Goal: Find specific page/section: Find specific page/section

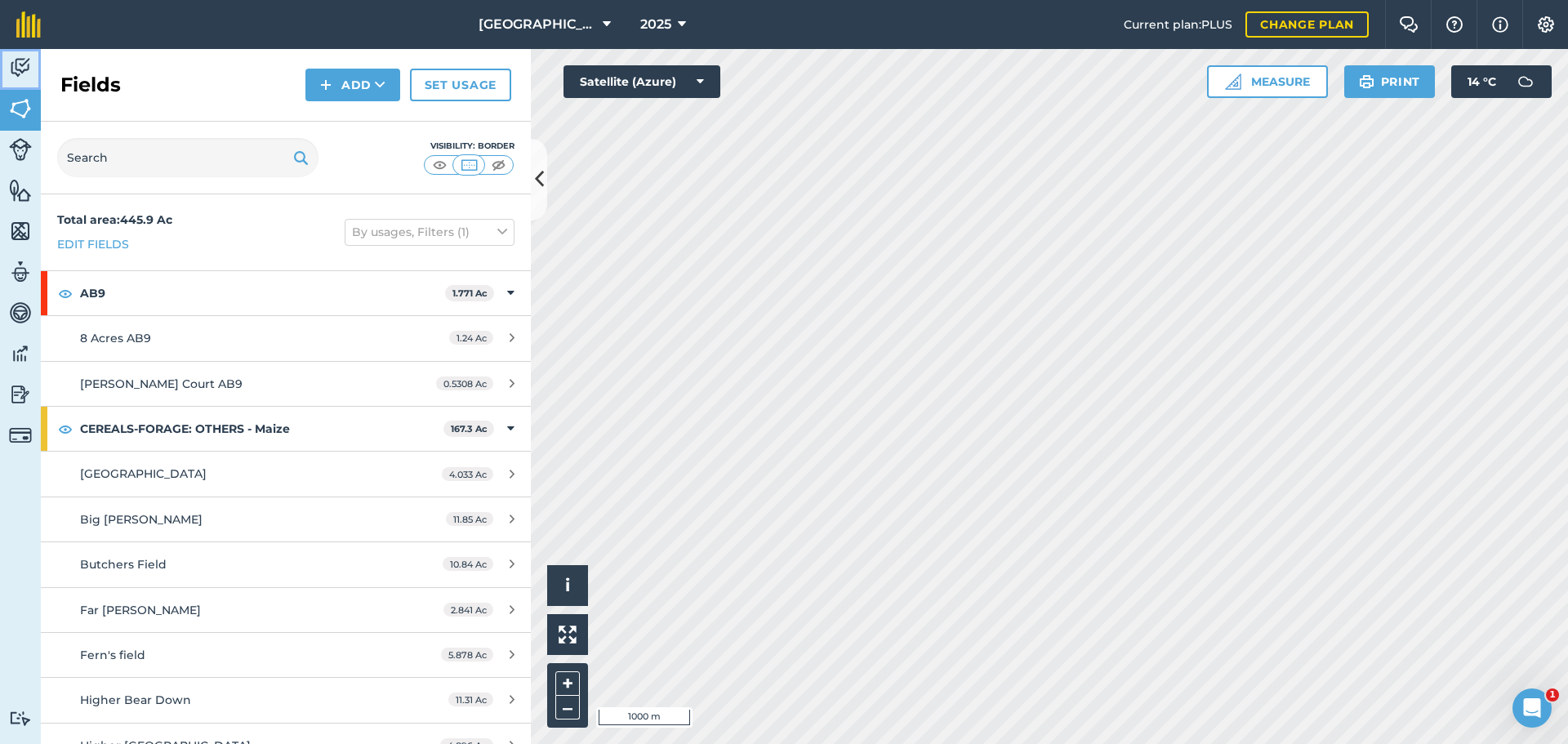
click at [10, 64] on img at bounding box center [20, 67] width 23 height 25
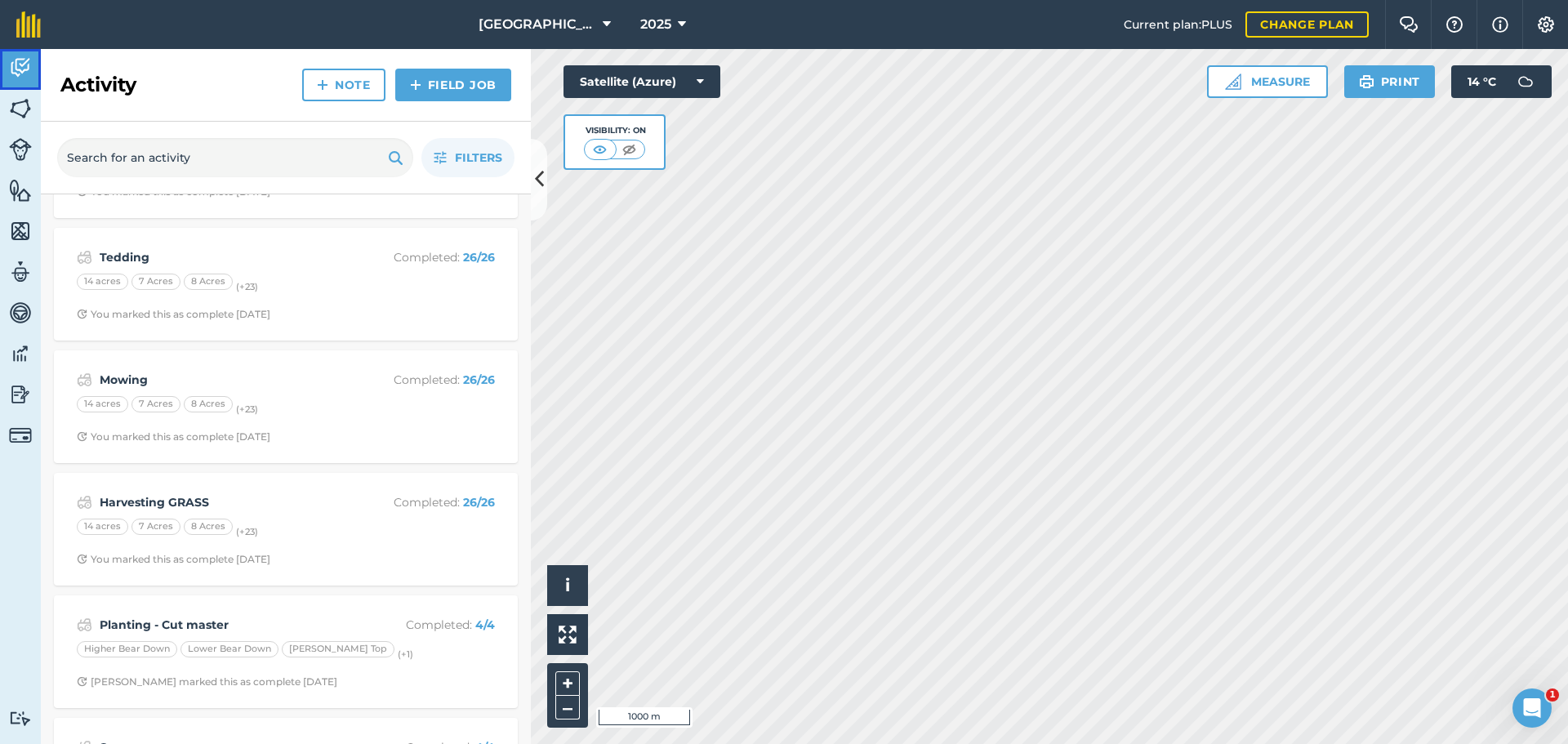
scroll to position [408, 0]
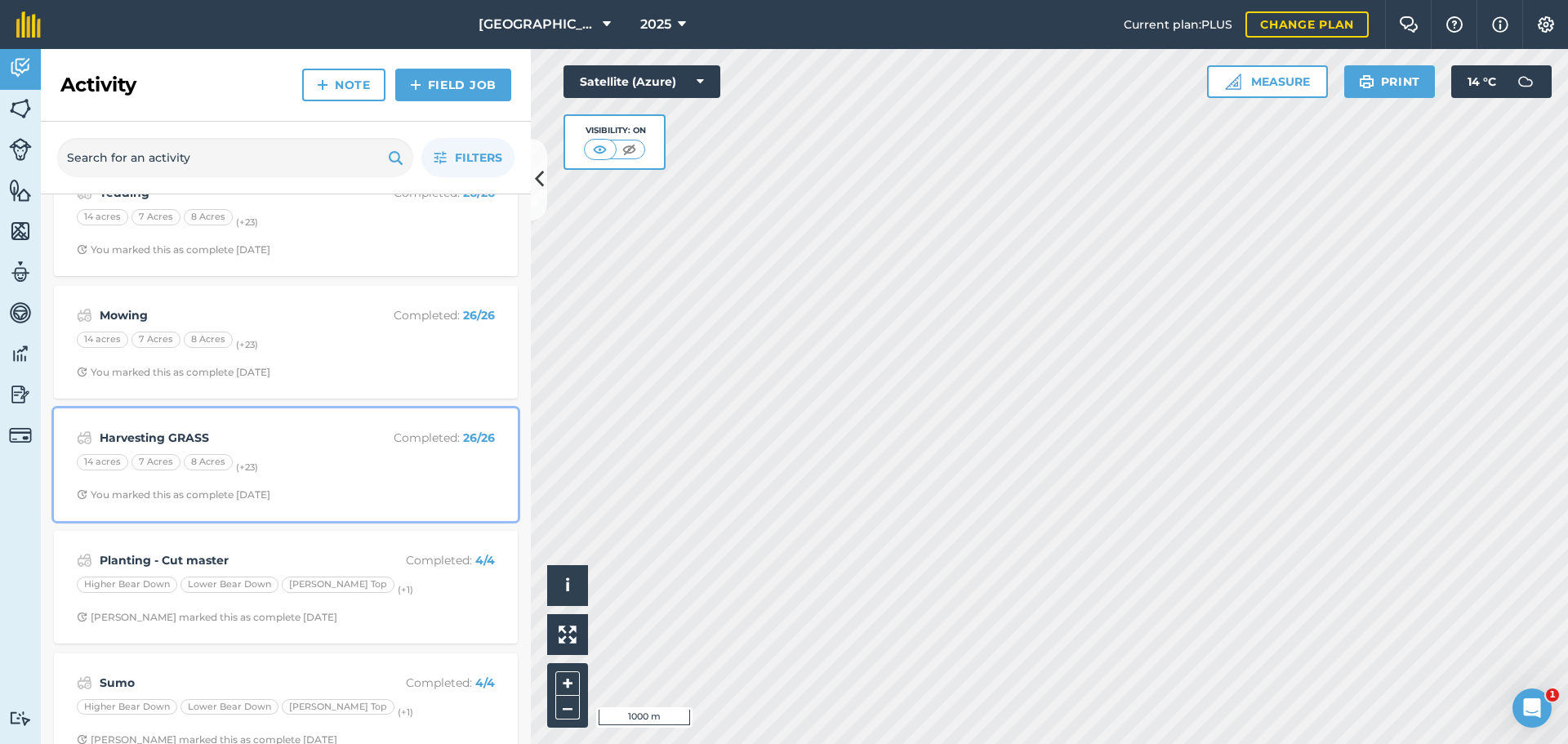
click at [308, 443] on strong "Harvesting GRASS" at bounding box center [228, 438] width 259 height 18
